Goal: Task Accomplishment & Management: Use online tool/utility

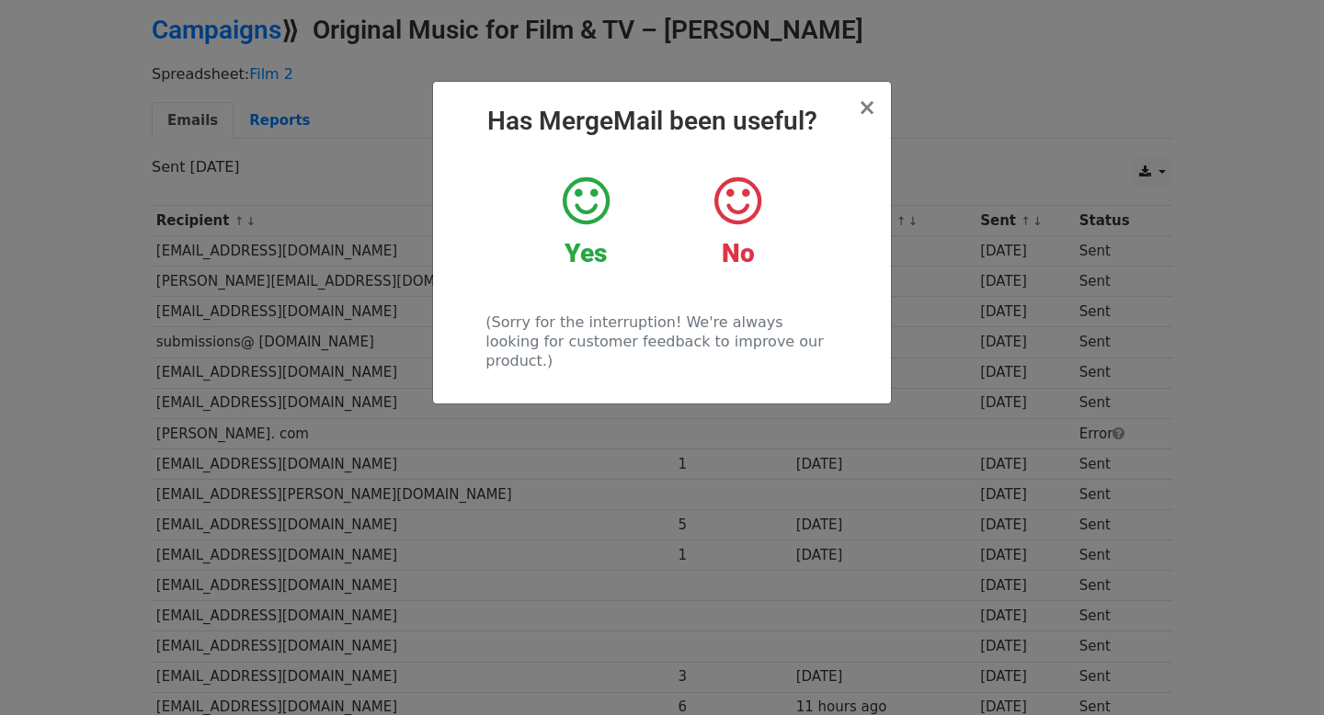
click at [588, 210] on icon at bounding box center [586, 201] width 47 height 55
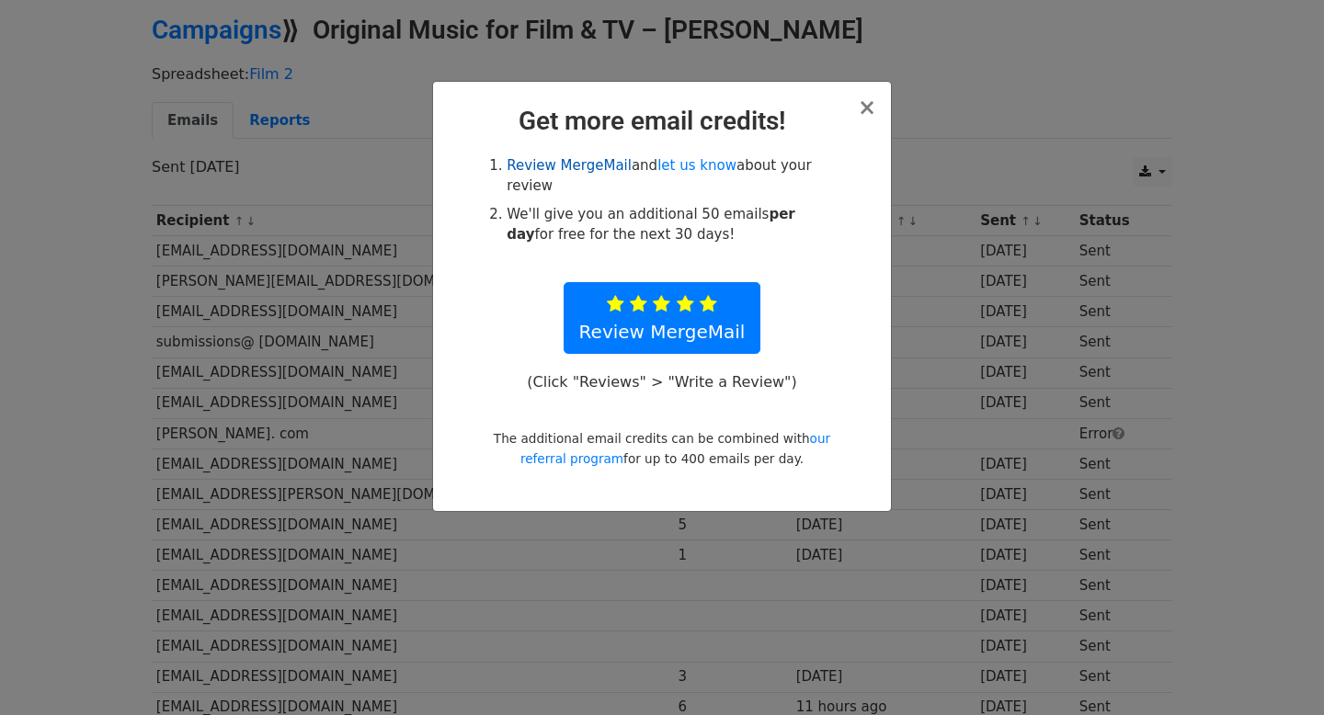
click at [531, 166] on link "Review MergeMail" at bounding box center [569, 165] width 125 height 17
